Goal: Task Accomplishment & Management: Manage account settings

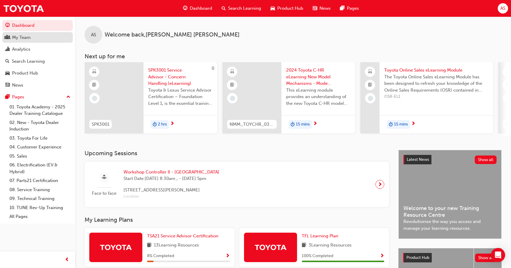
click at [42, 39] on div "My Team" at bounding box center [37, 37] width 65 height 7
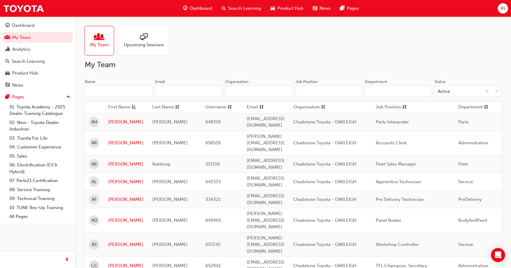
click at [151, 41] on div at bounding box center [144, 37] width 40 height 8
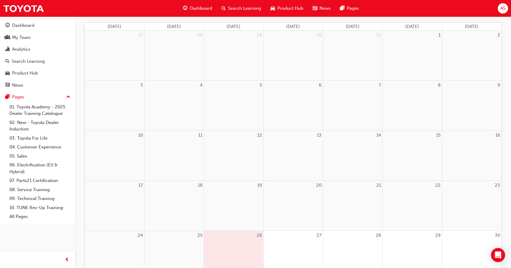
scroll to position [59, 0]
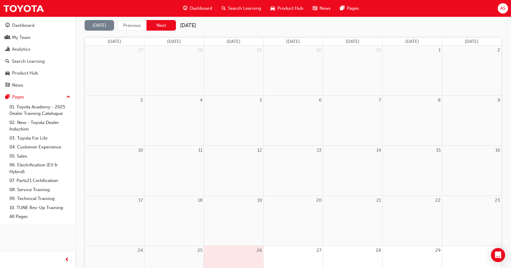
click at [162, 27] on button "Next" at bounding box center [161, 25] width 29 height 11
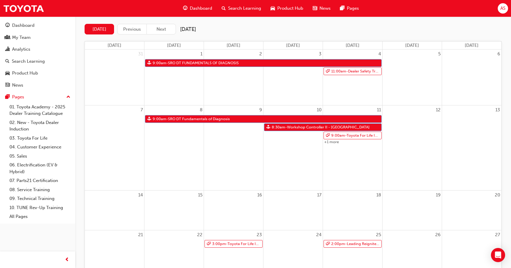
scroll to position [29, 0]
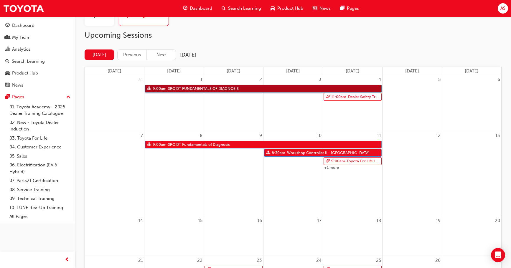
click at [226, 88] on link "9:00am - SRO DT FUNDAMENTALS OF DIAGNOSIS" at bounding box center [263, 89] width 237 height 8
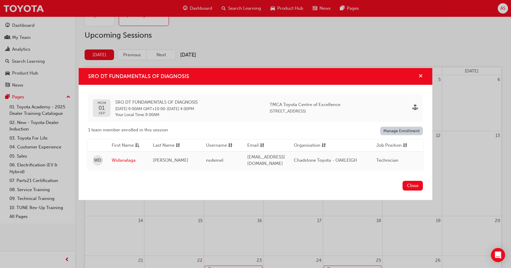
click at [420, 74] on span "cross-icon" at bounding box center [421, 76] width 4 height 5
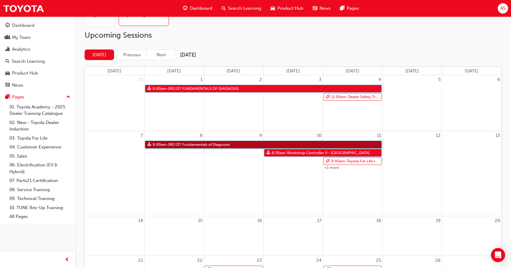
click at [197, 143] on link "9:00am - SRO DT Fundamentals of Diagnosis" at bounding box center [263, 145] width 237 height 8
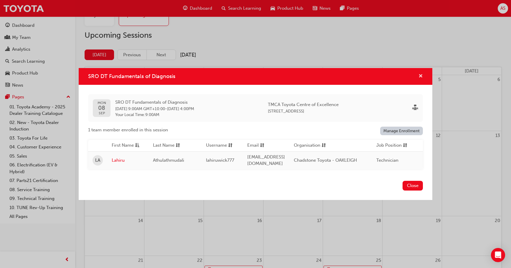
click at [421, 74] on span "cross-icon" at bounding box center [421, 76] width 4 height 5
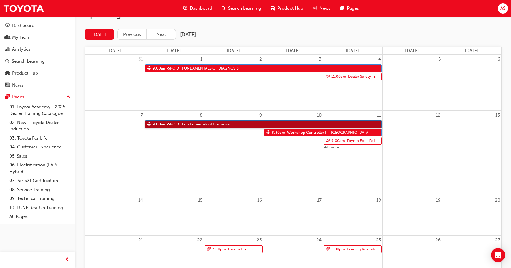
scroll to position [59, 0]
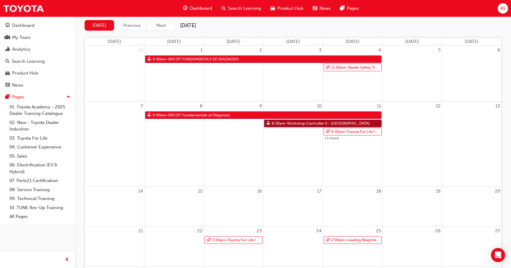
click at [313, 124] on link "8:30am - Workshop Controller II - [GEOGRAPHIC_DATA]" at bounding box center [323, 124] width 118 height 8
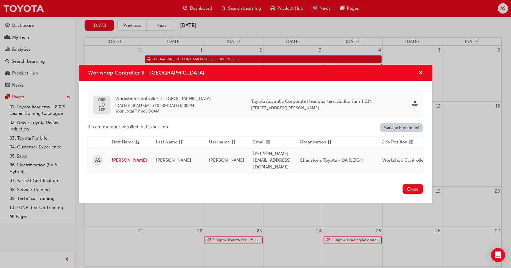
click at [424, 74] on div "Workshop Controller II - [GEOGRAPHIC_DATA]" at bounding box center [256, 73] width 354 height 17
click at [421, 75] on span "cross-icon" at bounding box center [421, 73] width 4 height 5
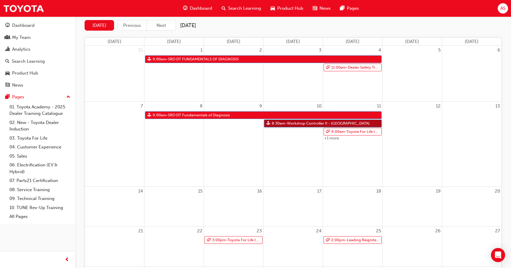
click at [297, 125] on link "8:30am - Workshop Controller II - [GEOGRAPHIC_DATA]" at bounding box center [323, 124] width 118 height 8
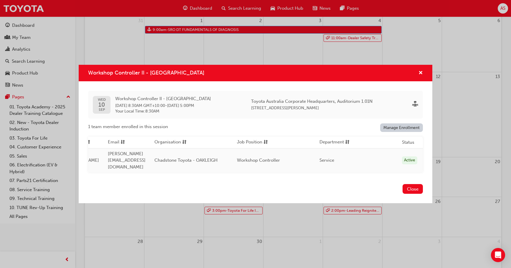
scroll to position [0, 0]
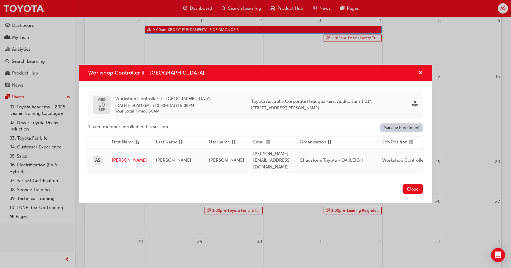
drag, startPoint x: 202, startPoint y: 183, endPoint x: 213, endPoint y: 183, distance: 10.9
click at [203, 183] on div "Close" at bounding box center [256, 193] width 354 height 22
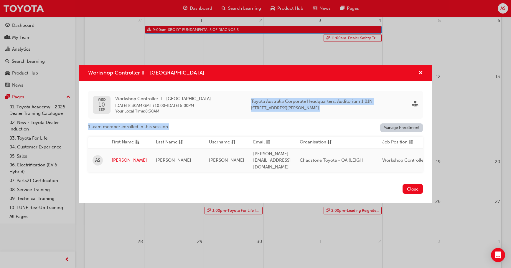
drag, startPoint x: 249, startPoint y: 103, endPoint x: 337, endPoint y: 121, distance: 90.0
click at [327, 122] on div "[DATE] Workshop Controller II - [GEOGRAPHIC_DATA] [DATE] 8:30AM GMT+10:00 - [DA…" at bounding box center [255, 132] width 335 height 82
click at [339, 132] on div "1 team member enrolled in this session Manage Enrollment" at bounding box center [255, 128] width 335 height 9
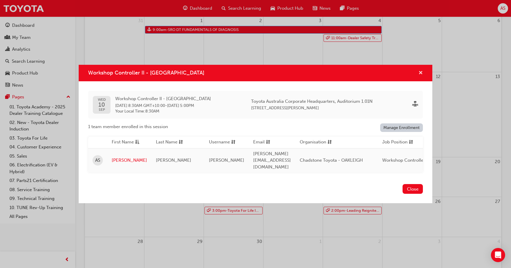
drag, startPoint x: 421, startPoint y: 75, endPoint x: 412, endPoint y: 77, distance: 9.3
click at [421, 75] on span "cross-icon" at bounding box center [421, 73] width 4 height 5
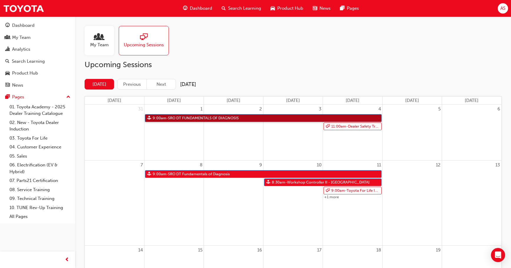
click at [199, 116] on link "9:00am - SRO DT FUNDAMENTALS OF DIAGNOSIS" at bounding box center [263, 118] width 237 height 8
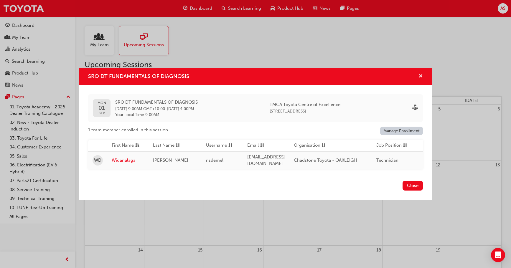
click at [421, 75] on span "cross-icon" at bounding box center [421, 76] width 4 height 5
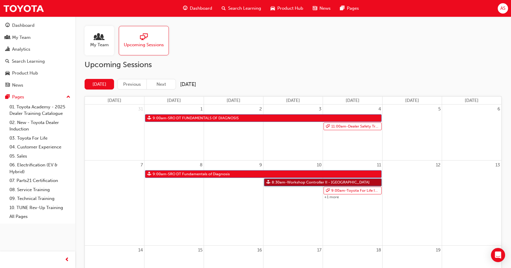
click at [288, 184] on link "8:30am - Workshop Controller II - [GEOGRAPHIC_DATA]" at bounding box center [323, 183] width 118 height 8
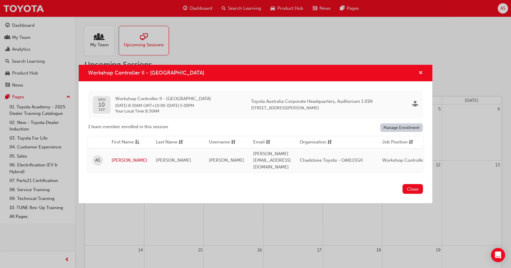
click at [419, 76] on span "cross-icon" at bounding box center [421, 73] width 4 height 5
